Goal: Communication & Community: Answer question/provide support

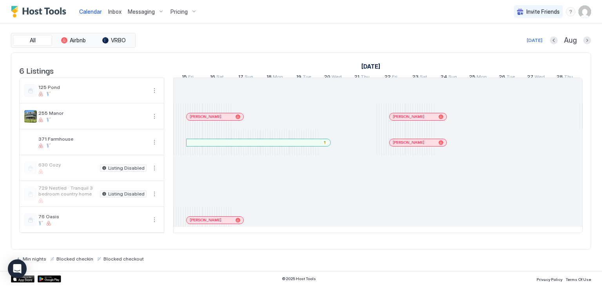
scroll to position [0, 435]
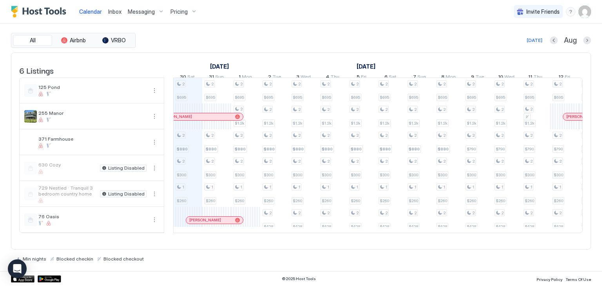
click at [113, 10] on span "Inbox" at bounding box center [114, 11] width 13 height 7
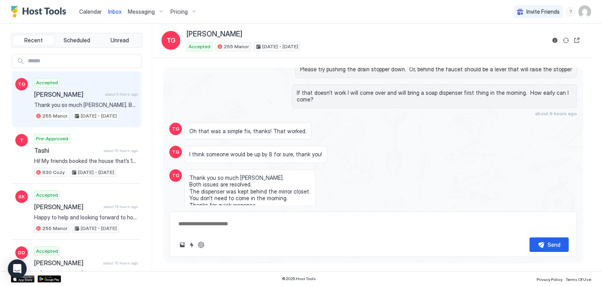
click at [89, 90] on span "[PERSON_NAME]" at bounding box center [68, 94] width 68 height 8
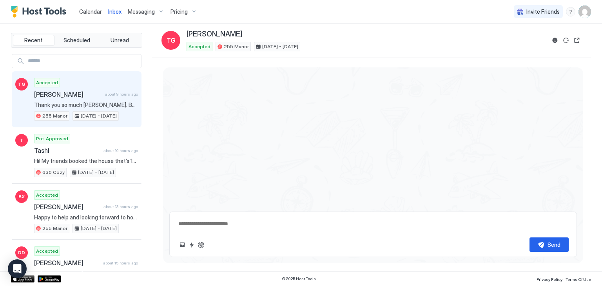
scroll to position [4061, 0]
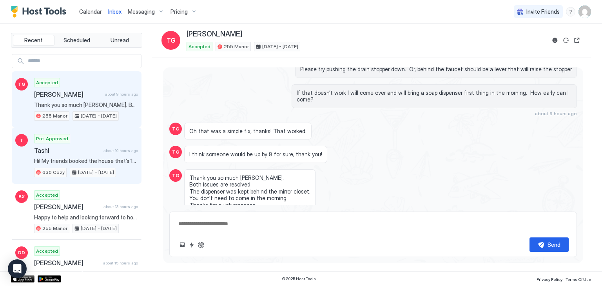
click at [92, 145] on div "Pre-Approved Tashi about 10 hours ago Hi! My friends booked the house that’s 1s…" at bounding box center [86, 155] width 104 height 43
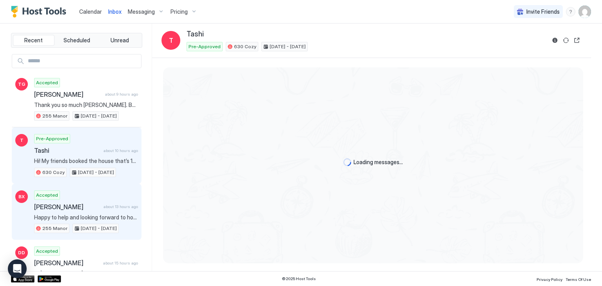
click at [87, 203] on span "[PERSON_NAME]" at bounding box center [67, 207] width 66 height 8
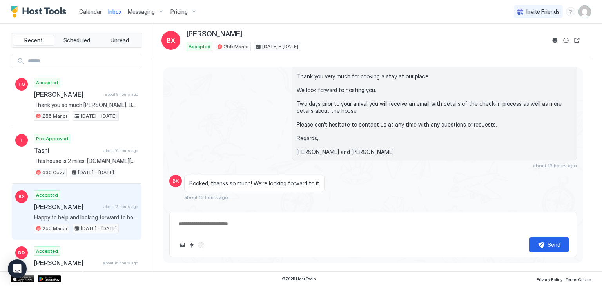
scroll to position [270, 0]
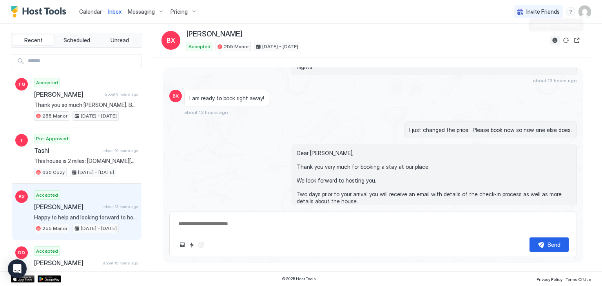
click at [555, 41] on button "Reservation information" at bounding box center [554, 40] width 9 height 9
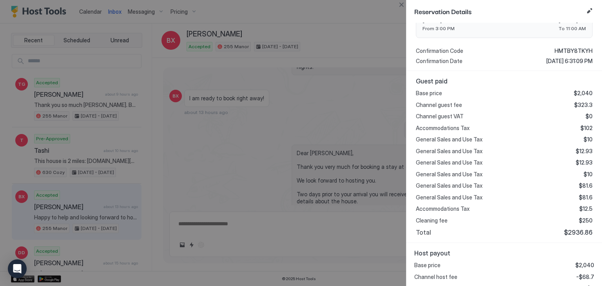
scroll to position [179, 0]
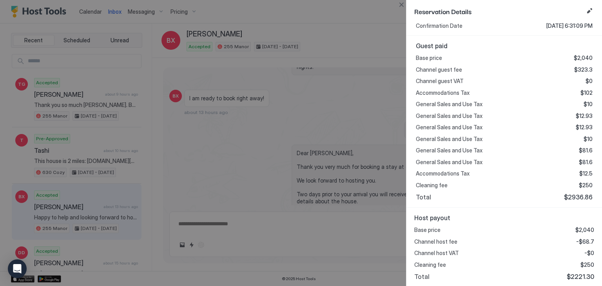
click at [347, 253] on div at bounding box center [301, 143] width 602 height 286
